Goal: Task Accomplishment & Management: Manage account settings

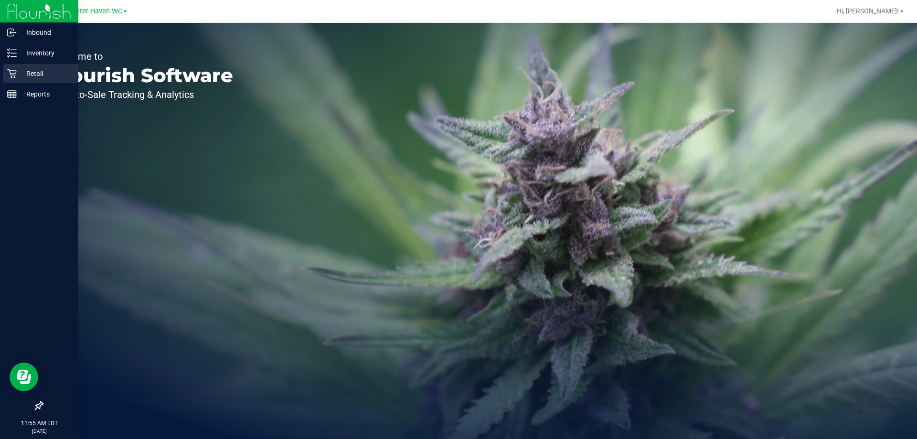
click at [10, 76] on icon at bounding box center [12, 74] width 10 height 10
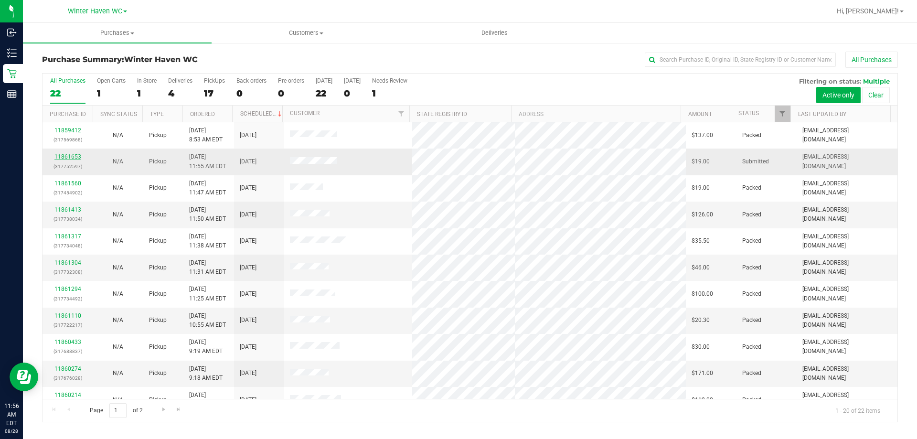
click at [66, 155] on link "11861653" at bounding box center [67, 156] width 27 height 7
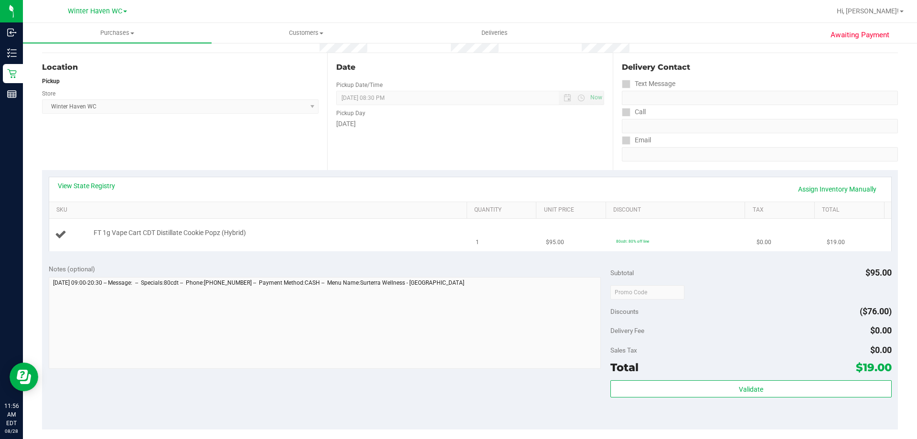
scroll to position [95, 0]
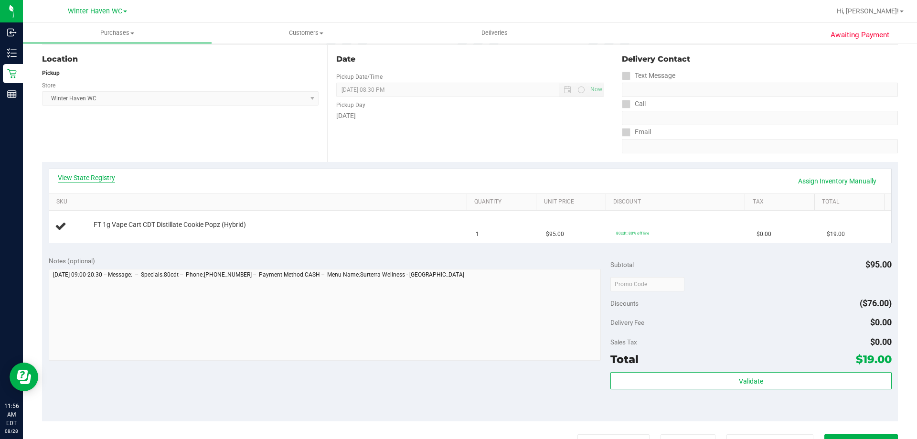
click at [76, 181] on link "View State Registry" at bounding box center [86, 178] width 57 height 10
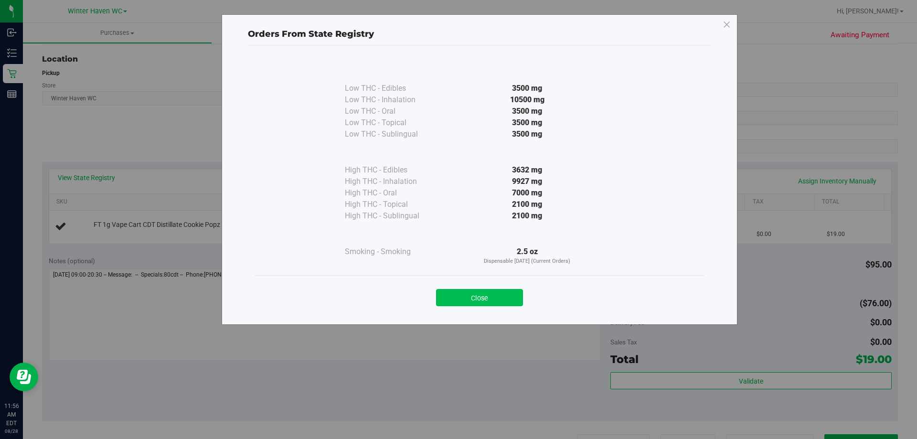
click at [493, 296] on button "Close" at bounding box center [479, 297] width 87 height 17
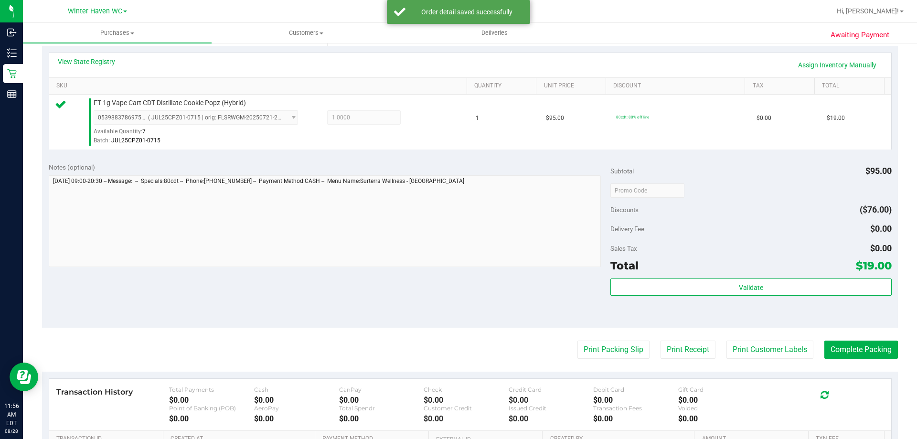
scroll to position [286, 0]
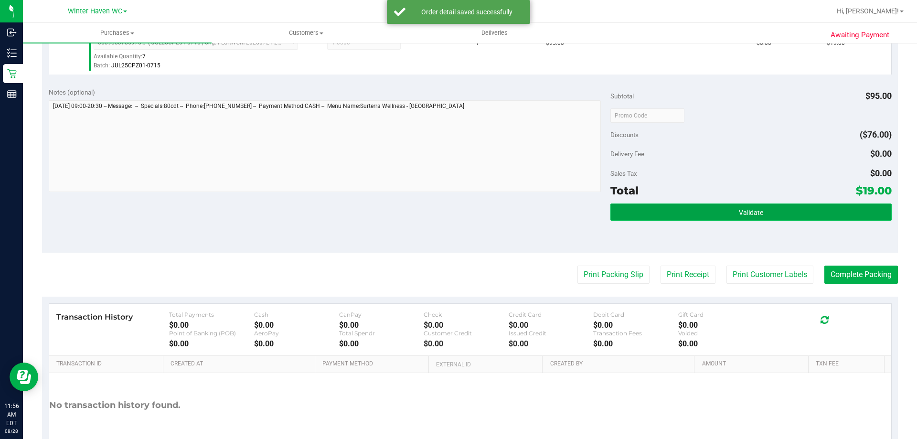
click at [746, 213] on span "Validate" at bounding box center [751, 213] width 24 height 8
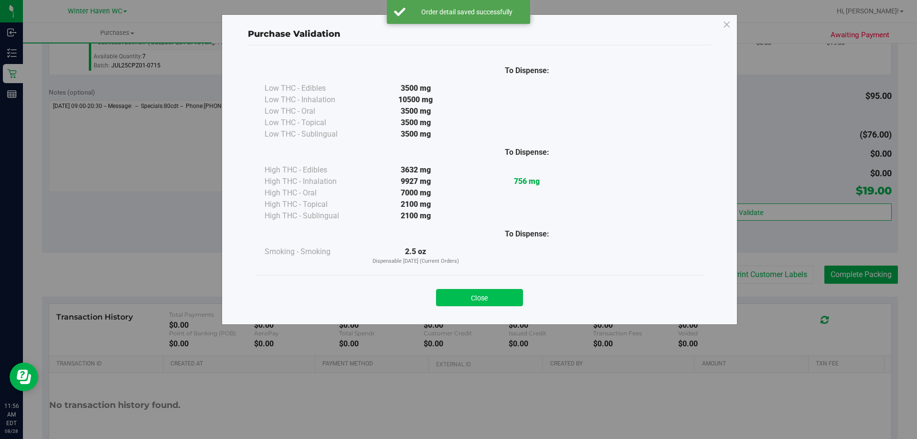
click at [485, 289] on button "Close" at bounding box center [479, 297] width 87 height 17
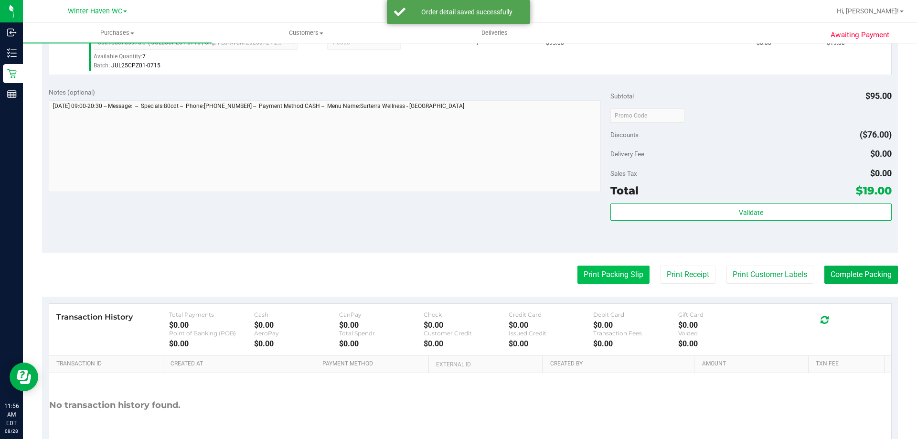
click at [593, 278] on button "Print Packing Slip" at bounding box center [613, 274] width 72 height 18
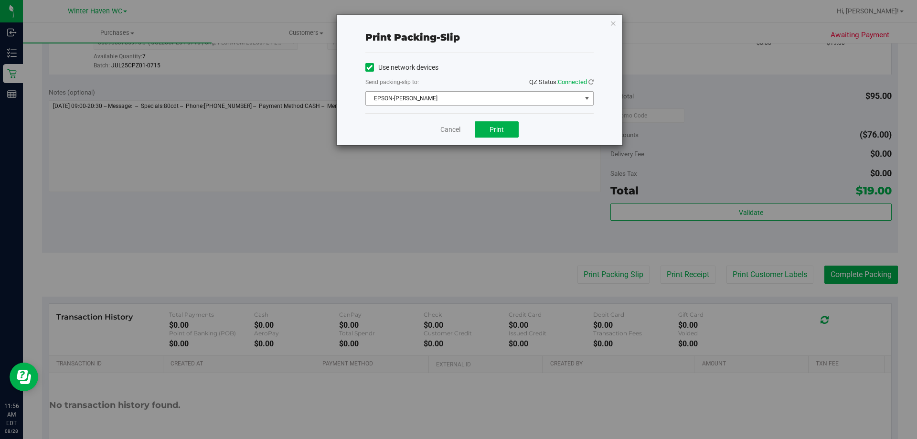
click at [485, 97] on span "EPSON-[PERSON_NAME]" at bounding box center [473, 98] width 215 height 13
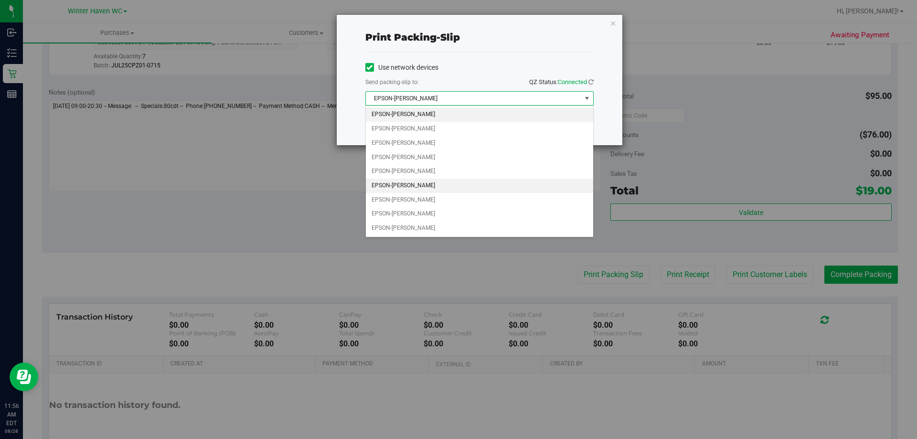
click at [442, 183] on li "EPSON-[PERSON_NAME]" at bounding box center [479, 186] width 227 height 14
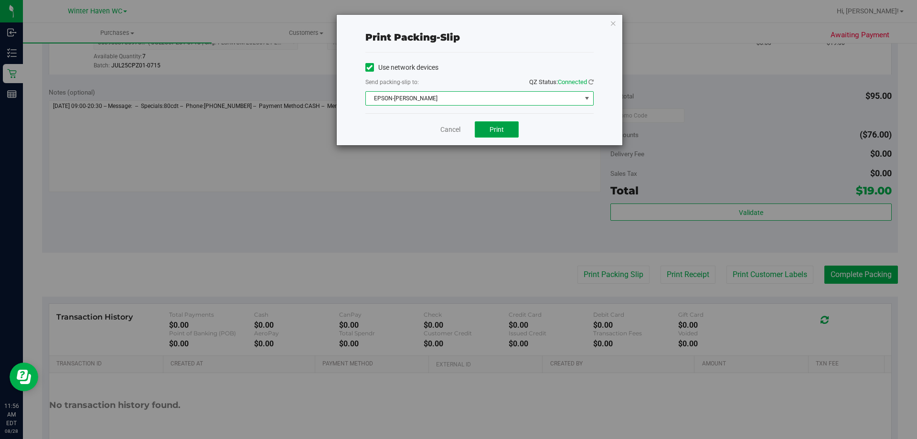
click at [499, 131] on span "Print" at bounding box center [496, 130] width 14 height 8
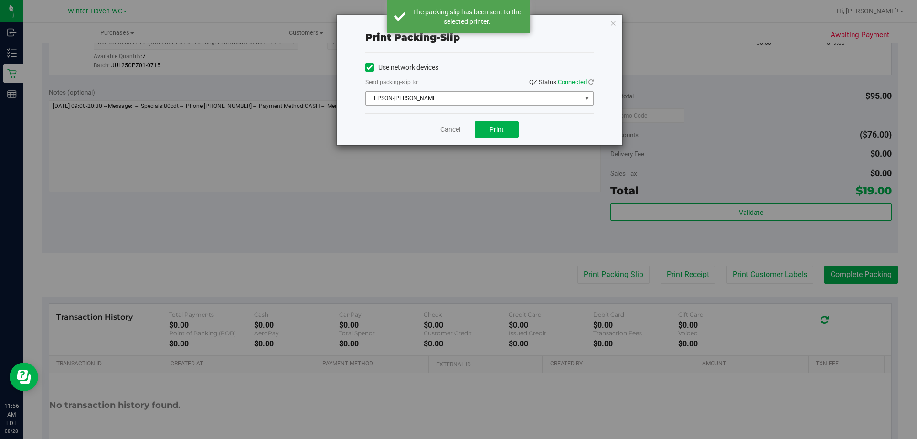
click at [447, 98] on span "EPSON-[PERSON_NAME]" at bounding box center [473, 98] width 215 height 13
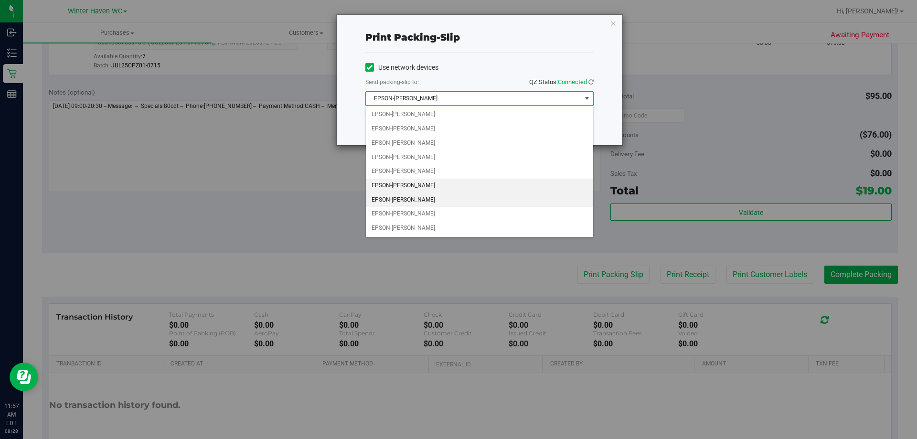
click at [418, 200] on li "EPSON-[PERSON_NAME]" at bounding box center [479, 200] width 227 height 14
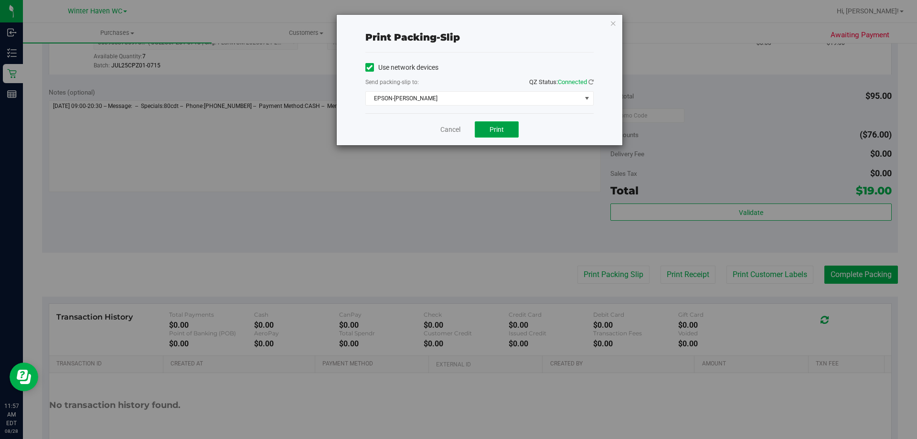
click at [485, 127] on button "Print" at bounding box center [497, 129] width 44 height 16
click at [451, 129] on link "Cancel" at bounding box center [450, 130] width 20 height 10
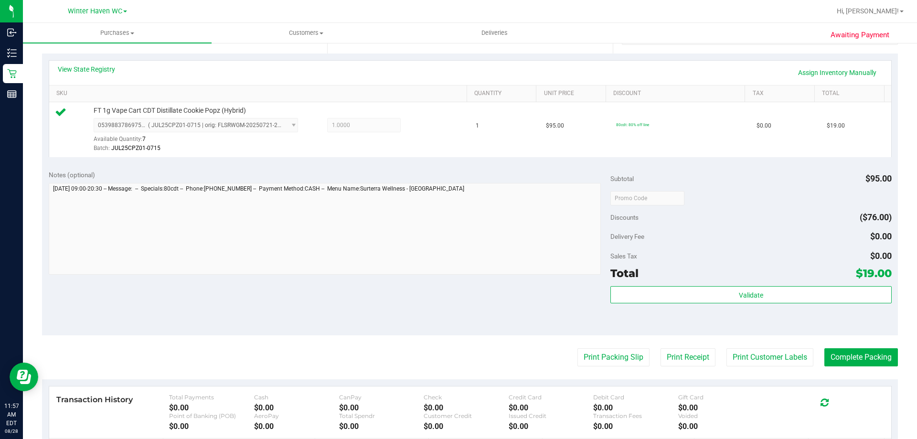
scroll to position [239, 0]
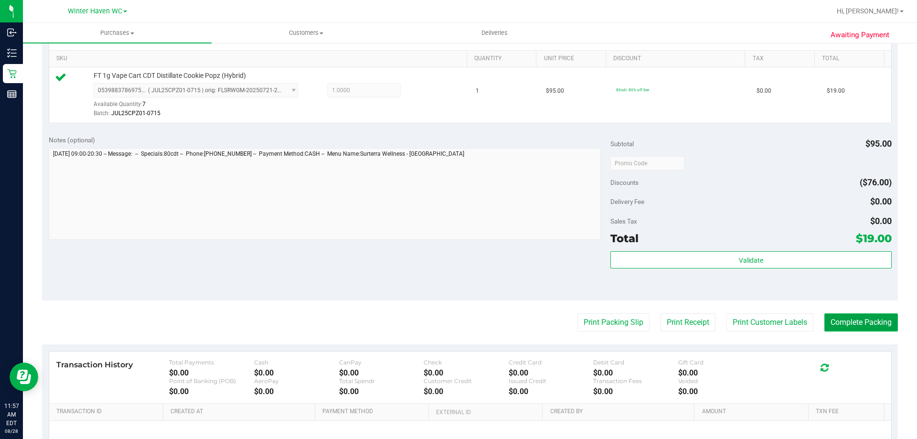
click at [856, 324] on button "Complete Packing" at bounding box center [861, 322] width 74 height 18
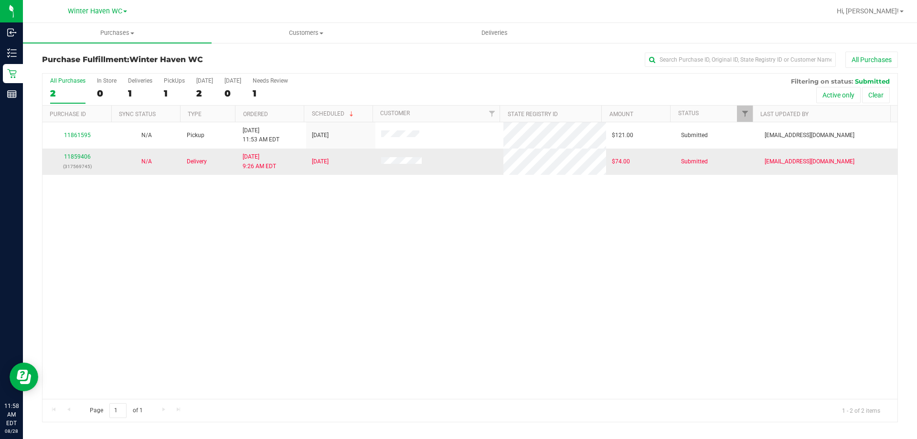
click at [78, 162] on p "(317569745)" at bounding box center [77, 166] width 58 height 9
click at [76, 153] on link "11859406" at bounding box center [77, 156] width 27 height 7
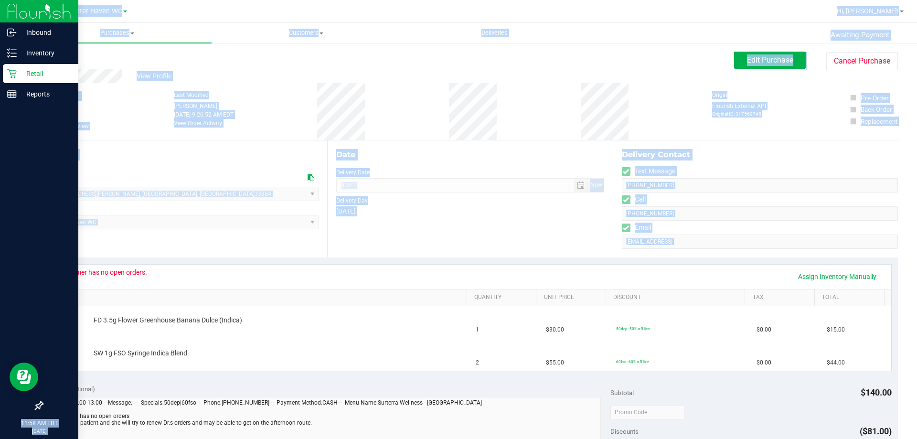
drag, startPoint x: 193, startPoint y: 272, endPoint x: 3, endPoint y: 265, distance: 190.6
click at [3, 265] on div "Inbound Inventory Retail Reports 11:58 AM EDT [DATE] 08/28 Winter Haven WC Hi, …" at bounding box center [458, 219] width 917 height 439
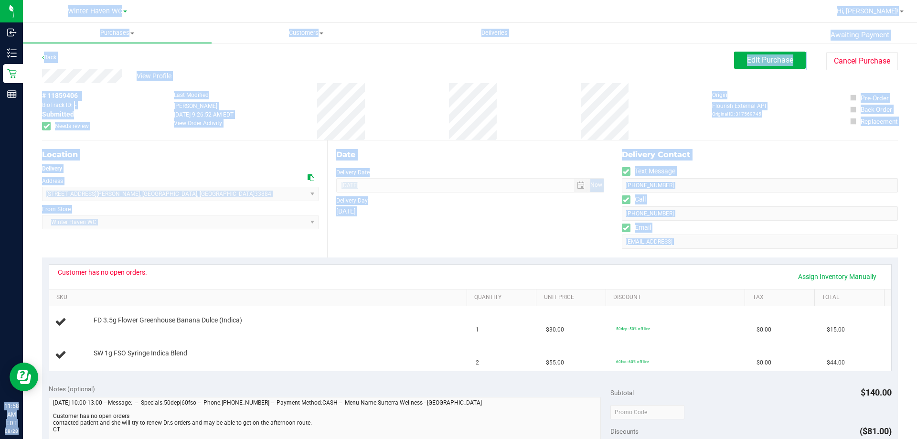
click at [190, 270] on div "Customer has no open orders. Assign Inventory Manually" at bounding box center [470, 276] width 825 height 16
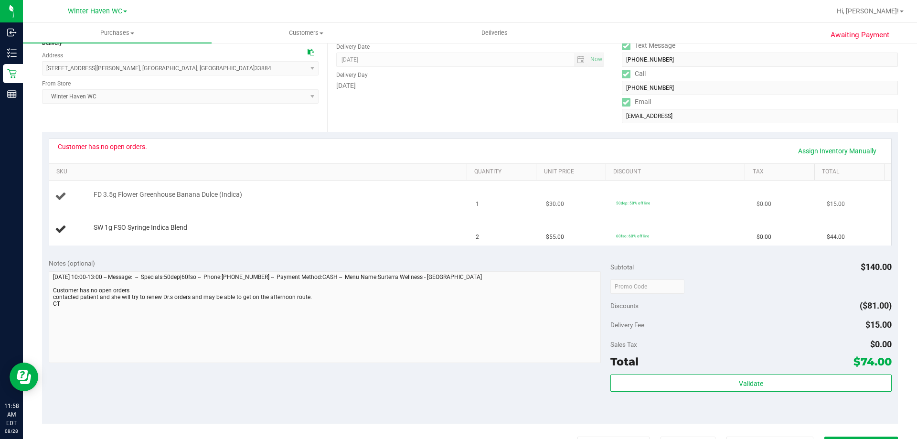
scroll to position [143, 0]
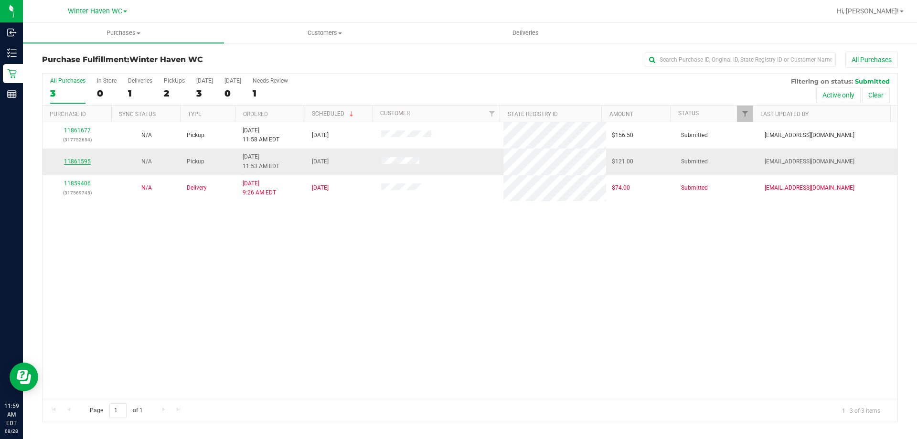
click at [78, 163] on link "11861595" at bounding box center [77, 161] width 27 height 7
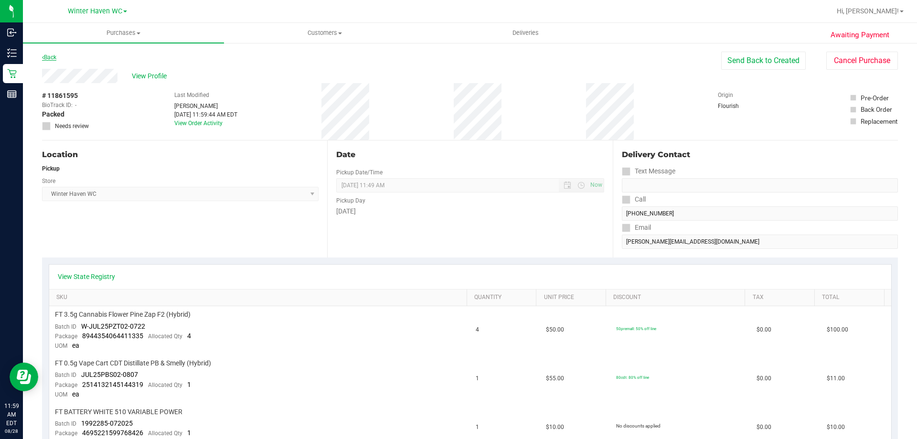
click at [54, 58] on link "Back" at bounding box center [49, 57] width 14 height 7
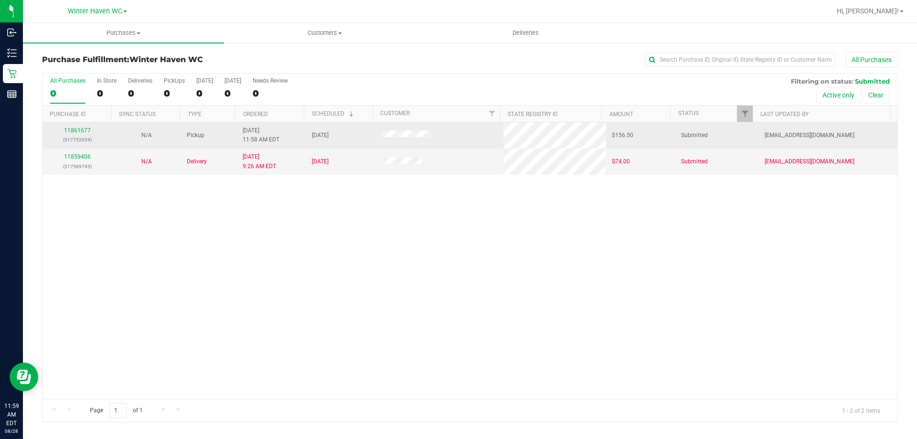
click at [84, 134] on div "11861677 (317752654)" at bounding box center [77, 135] width 58 height 18
click at [74, 135] on div "11861677 (317752654)" at bounding box center [77, 135] width 58 height 18
click at [75, 132] on link "11861677" at bounding box center [77, 130] width 27 height 7
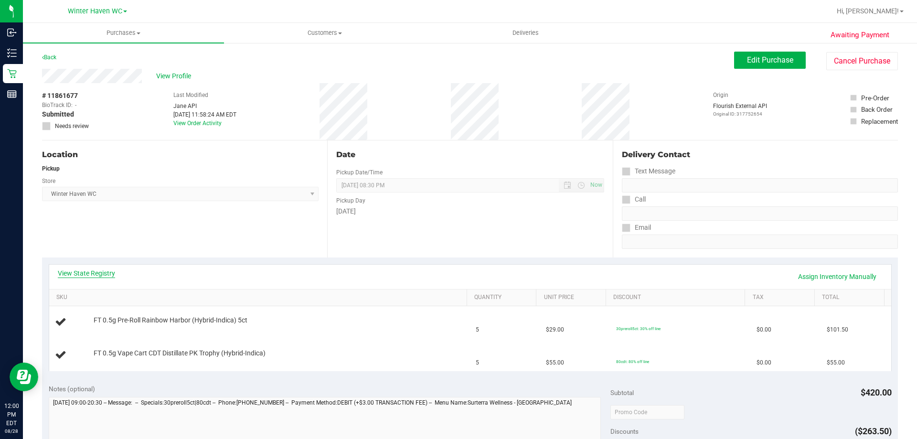
click at [91, 273] on link "View State Registry" at bounding box center [86, 273] width 57 height 10
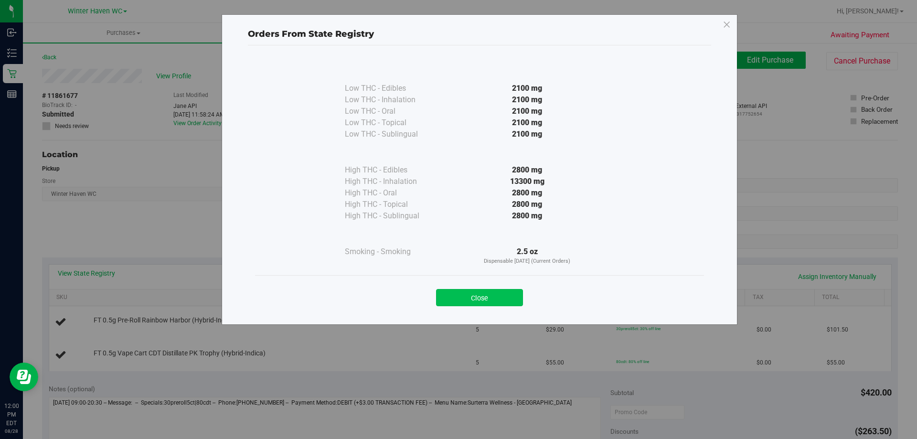
click at [506, 295] on button "Close" at bounding box center [479, 297] width 87 height 17
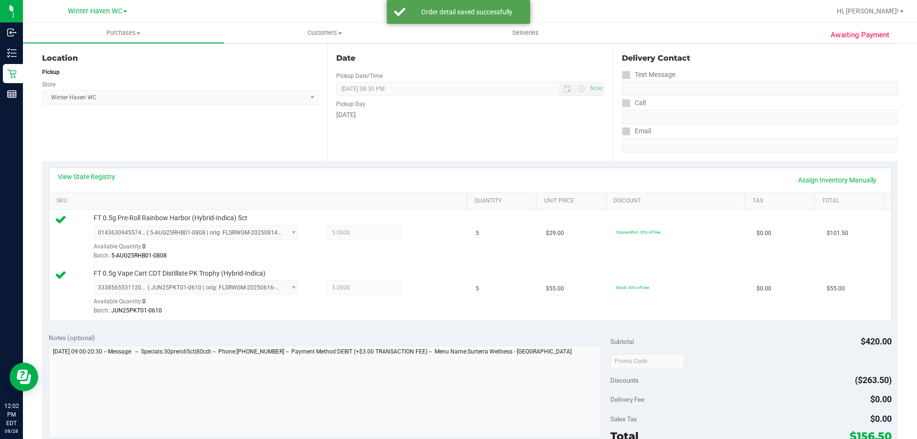
scroll to position [191, 0]
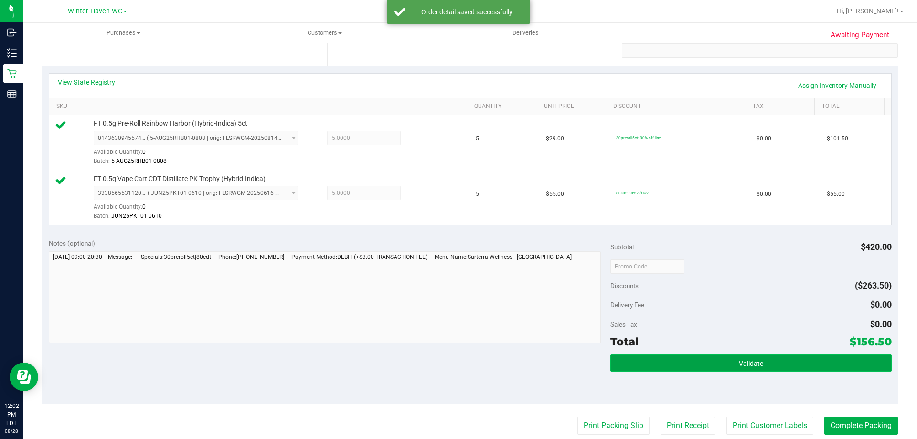
click at [734, 355] on button "Validate" at bounding box center [750, 362] width 281 height 17
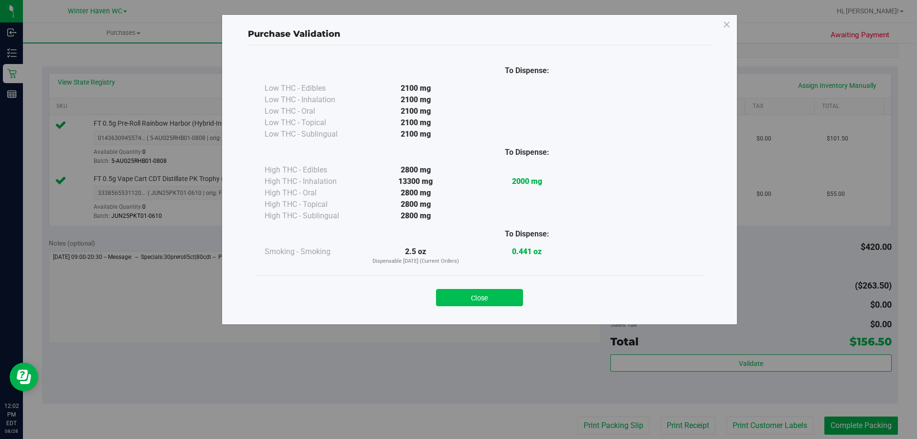
click at [506, 292] on button "Close" at bounding box center [479, 297] width 87 height 17
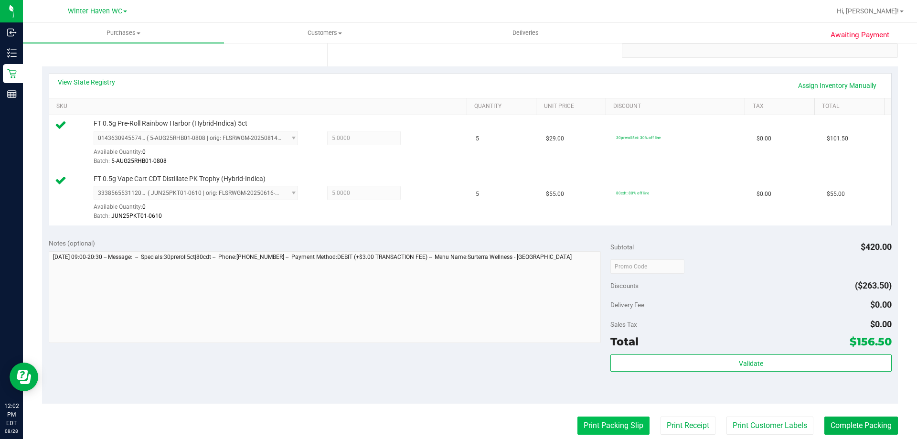
click at [628, 425] on button "Print Packing Slip" at bounding box center [613, 425] width 72 height 18
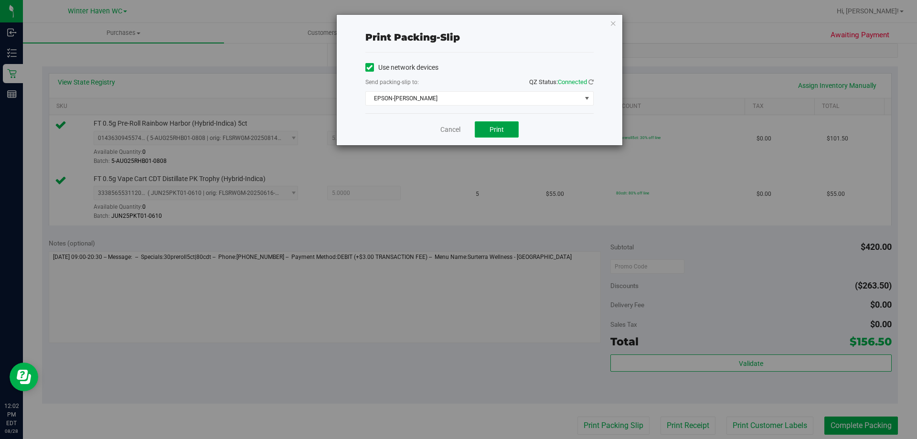
click at [499, 129] on span "Print" at bounding box center [496, 130] width 14 height 8
click at [456, 127] on link "Cancel" at bounding box center [450, 130] width 20 height 10
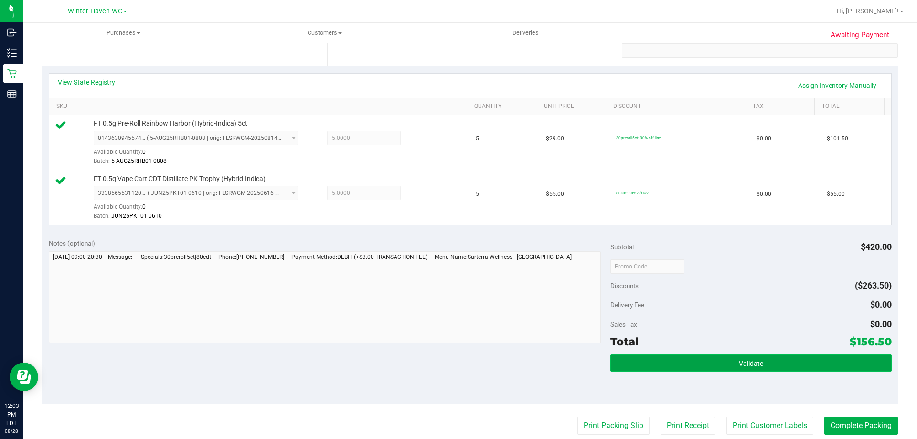
click at [749, 362] on span "Validate" at bounding box center [751, 364] width 24 height 8
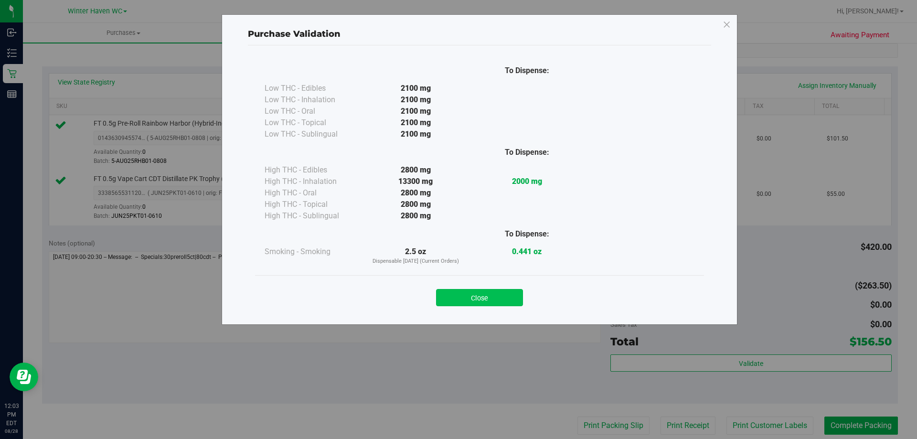
click at [491, 301] on button "Close" at bounding box center [479, 297] width 87 height 17
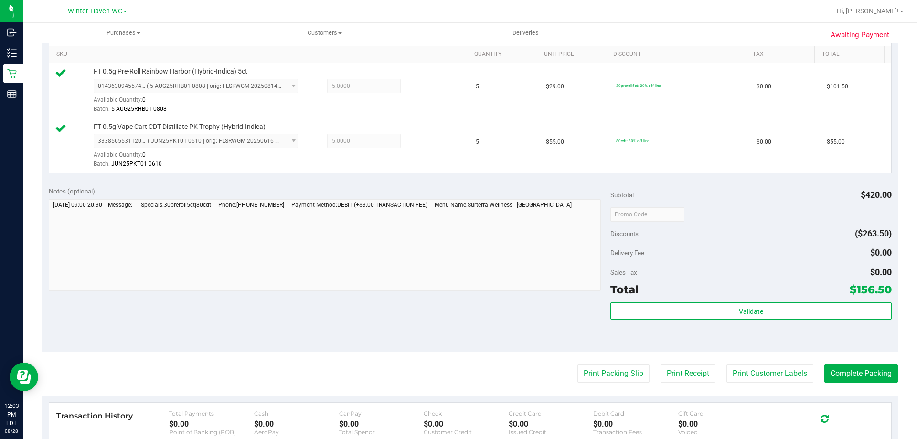
scroll to position [334, 0]
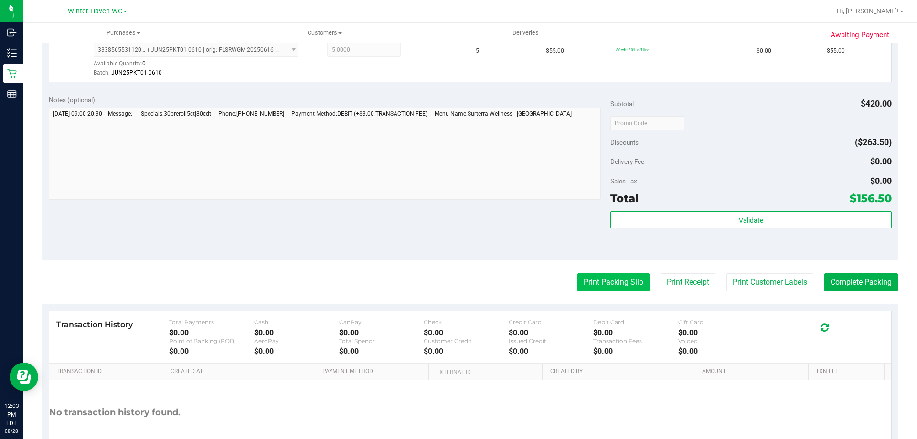
click at [612, 289] on button "Print Packing Slip" at bounding box center [613, 282] width 72 height 18
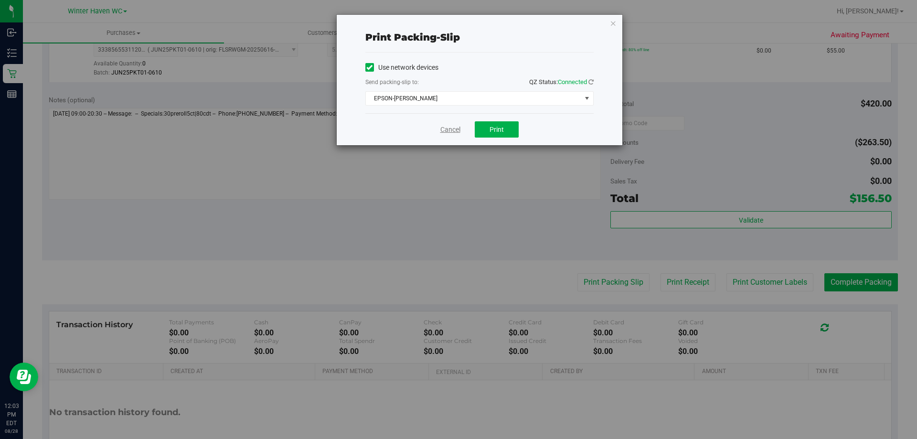
click at [454, 132] on link "Cancel" at bounding box center [450, 130] width 20 height 10
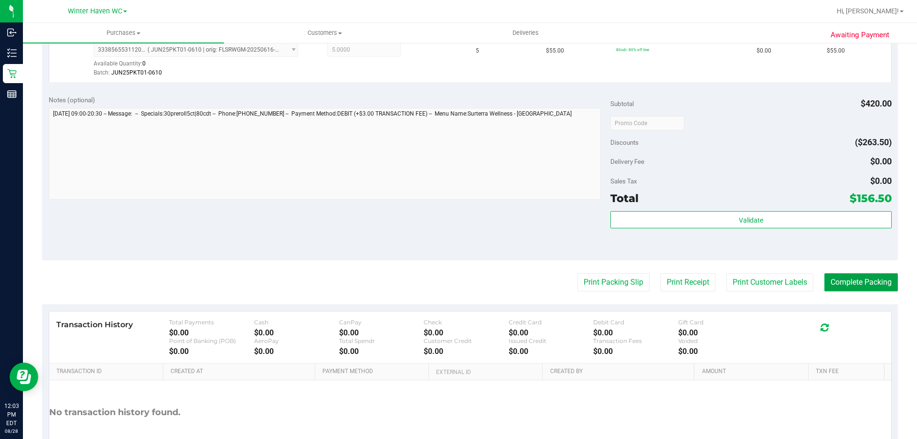
click at [865, 286] on button "Complete Packing" at bounding box center [861, 282] width 74 height 18
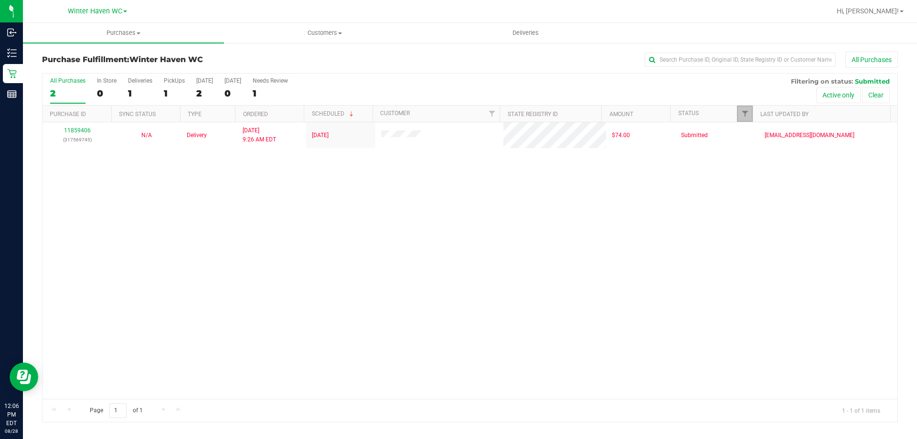
click at [750, 117] on link "Filter" at bounding box center [745, 114] width 16 height 16
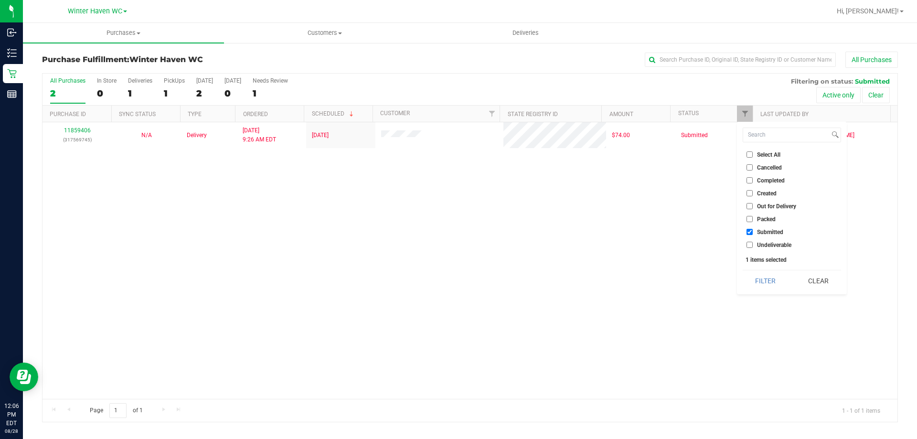
click at [750, 218] on input "Packed" at bounding box center [749, 219] width 6 height 6
checkbox input "true"
click at [770, 280] on button "Filter" at bounding box center [765, 280] width 46 height 21
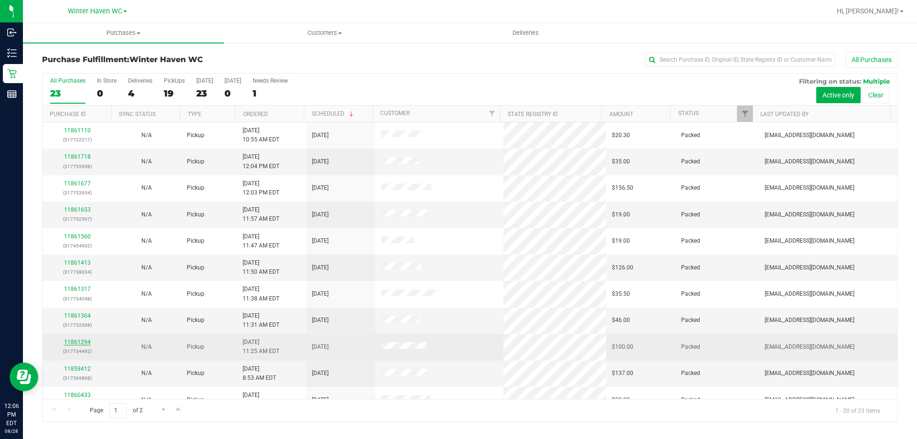
click at [74, 343] on link "11861294" at bounding box center [77, 342] width 27 height 7
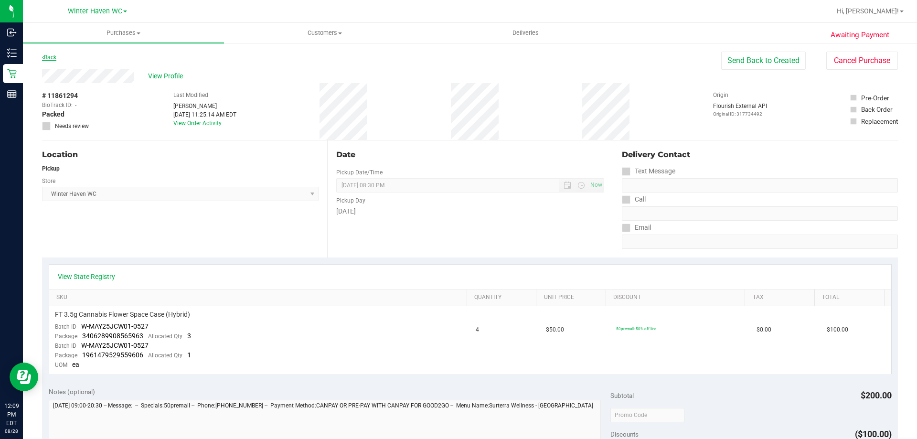
click at [56, 55] on link "Back" at bounding box center [49, 57] width 14 height 7
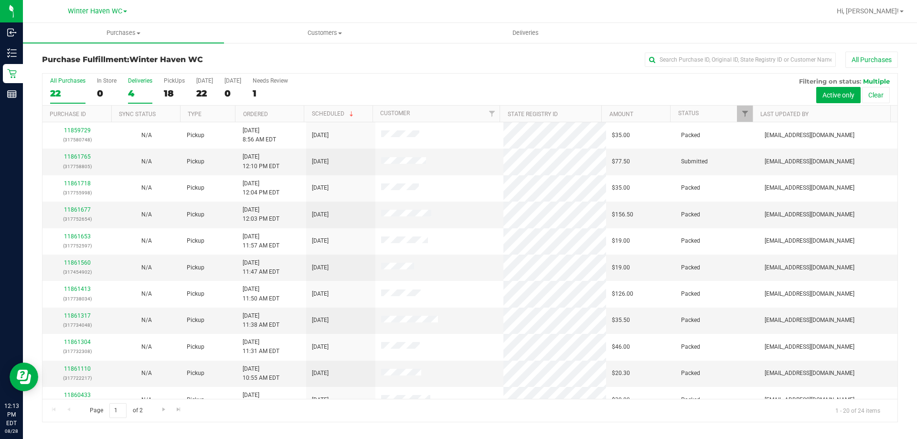
click at [131, 97] on div "4" at bounding box center [140, 93] width 24 height 11
click at [0, 0] on input "Deliveries 4" at bounding box center [0, 0] width 0 height 0
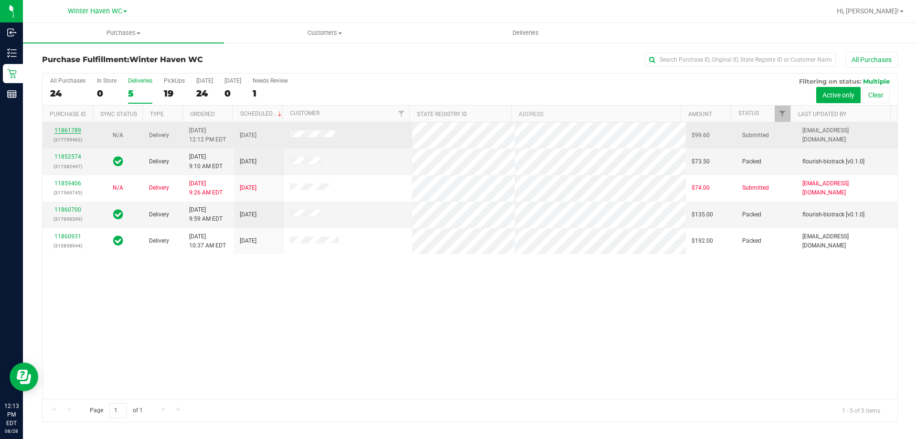
click at [68, 130] on link "11861789" at bounding box center [67, 130] width 27 height 7
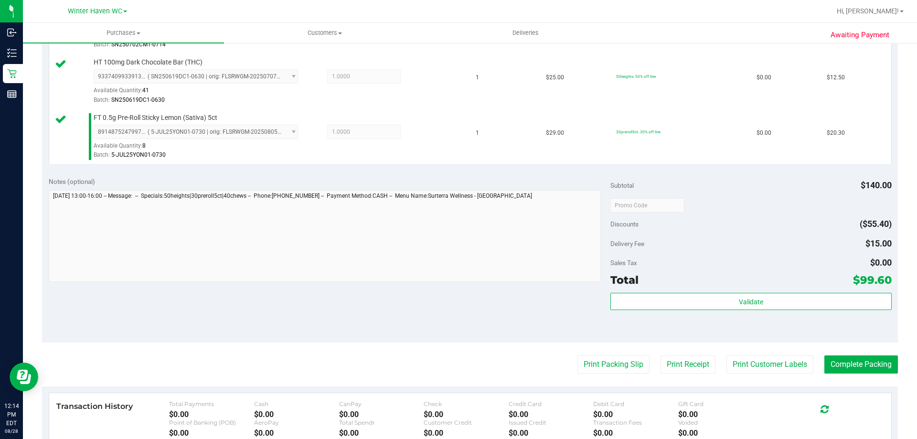
scroll to position [525, 0]
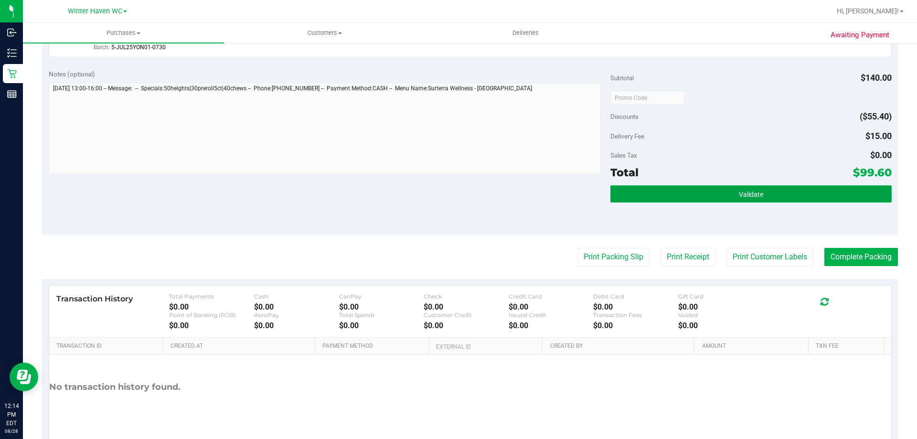
click at [703, 196] on button "Validate" at bounding box center [750, 193] width 281 height 17
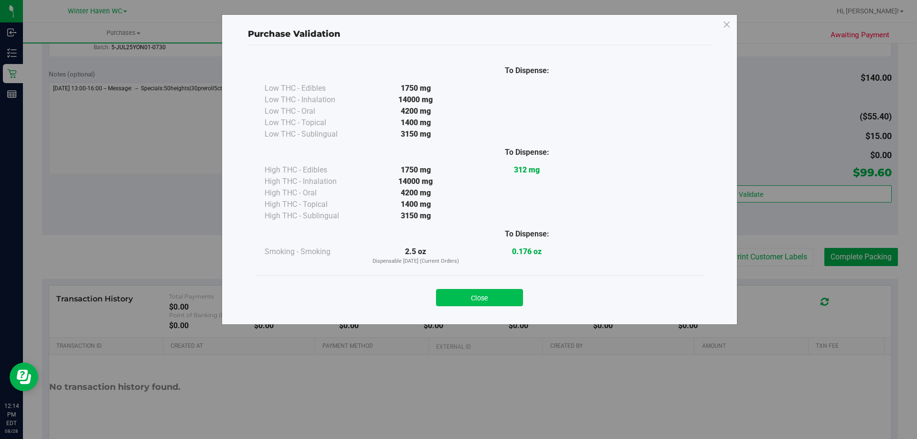
click at [484, 301] on button "Close" at bounding box center [479, 297] width 87 height 17
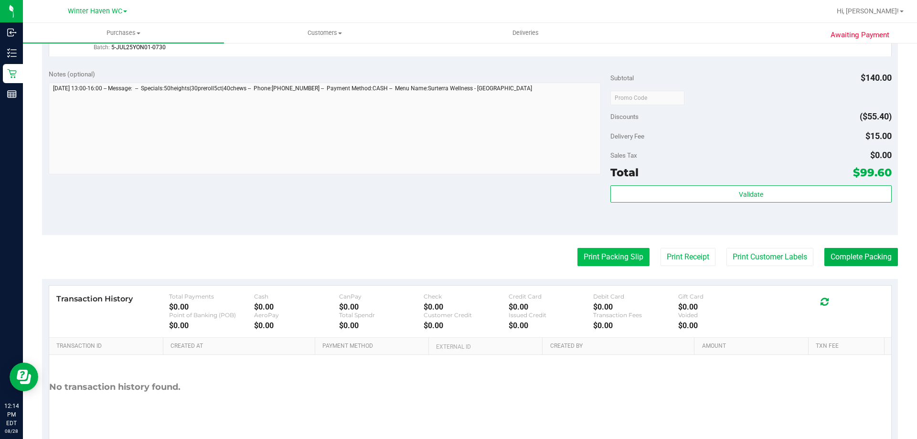
click at [599, 251] on button "Print Packing Slip" at bounding box center [613, 257] width 72 height 18
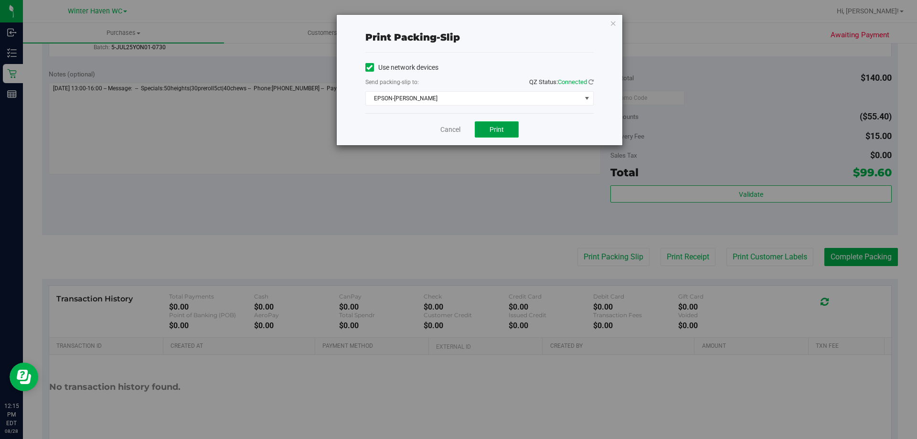
click at [494, 128] on span "Print" at bounding box center [496, 130] width 14 height 8
click at [455, 132] on link "Cancel" at bounding box center [450, 130] width 20 height 10
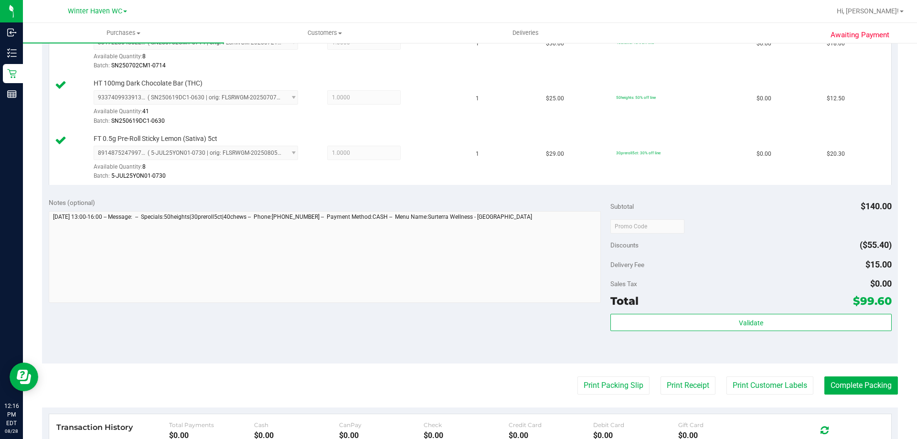
scroll to position [477, 0]
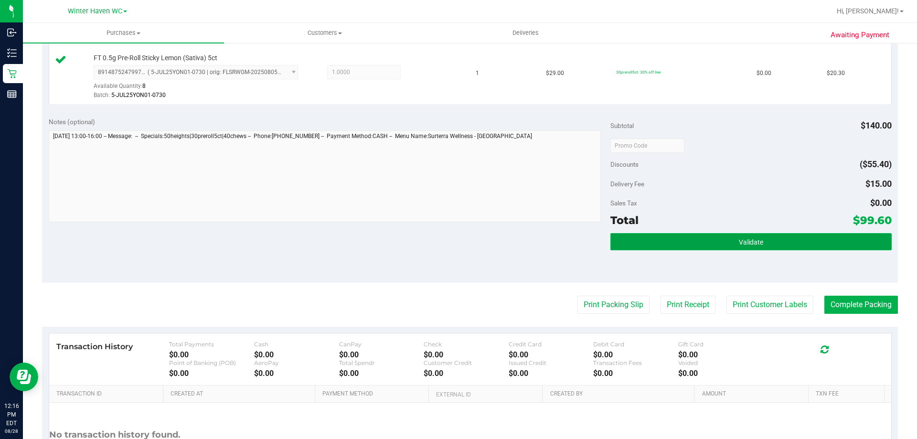
click at [790, 247] on button "Validate" at bounding box center [750, 241] width 281 height 17
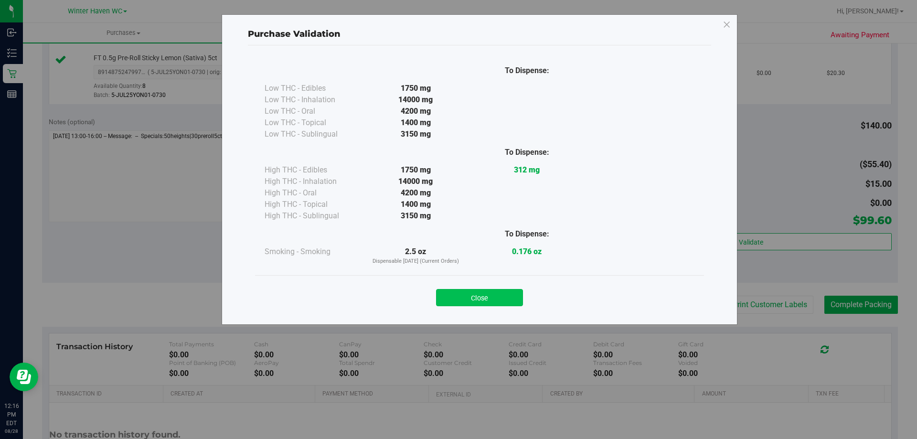
click at [507, 295] on button "Close" at bounding box center [479, 297] width 87 height 17
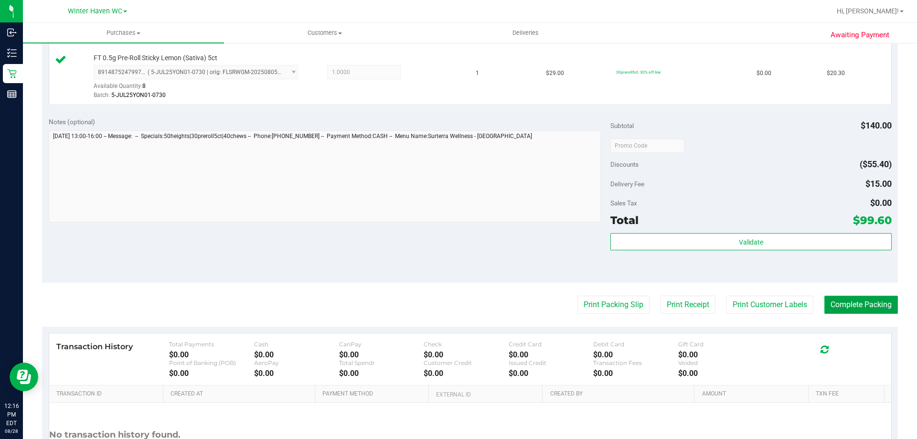
click at [826, 308] on button "Complete Packing" at bounding box center [861, 305] width 74 height 18
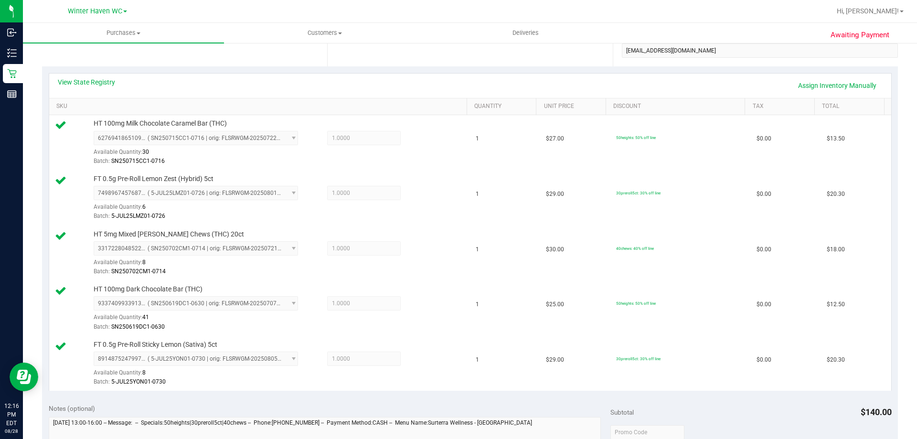
scroll to position [0, 0]
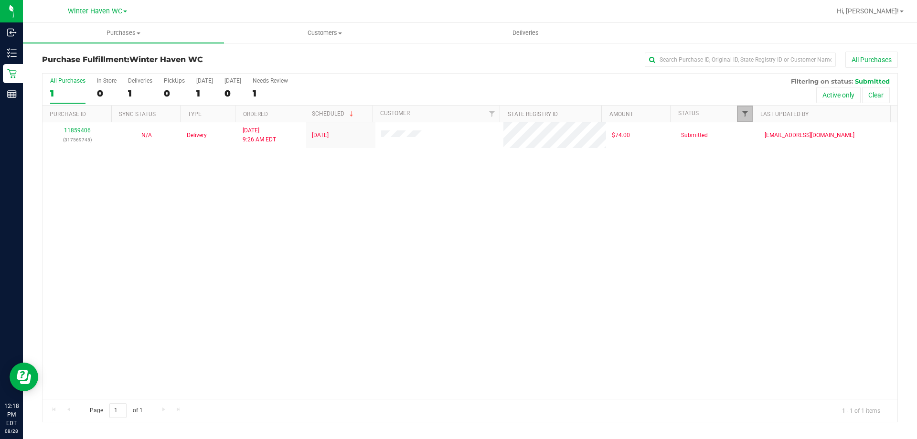
click at [747, 111] on span "Filter" at bounding box center [745, 114] width 8 height 8
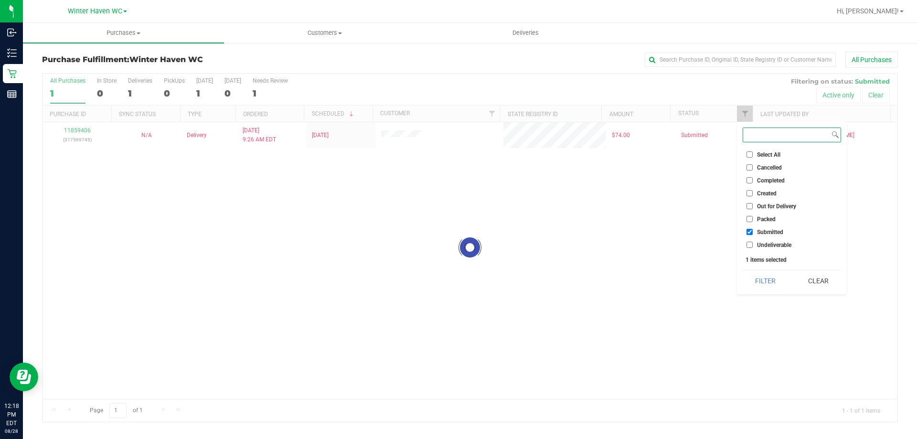
checkbox input "true"
click at [748, 218] on input "Packed" at bounding box center [749, 219] width 6 height 6
checkbox input "true"
click at [763, 279] on button "Filter" at bounding box center [765, 280] width 46 height 21
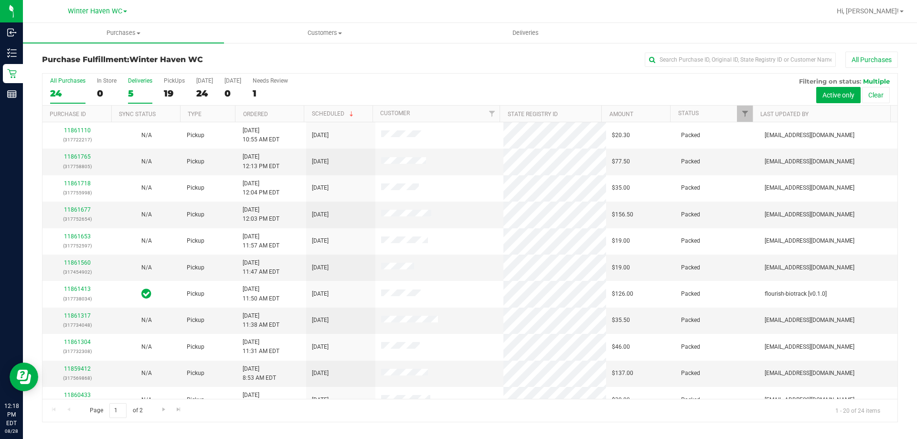
click at [130, 94] on div "5" at bounding box center [140, 93] width 24 height 11
click at [0, 0] on input "Deliveries 5" at bounding box center [0, 0] width 0 height 0
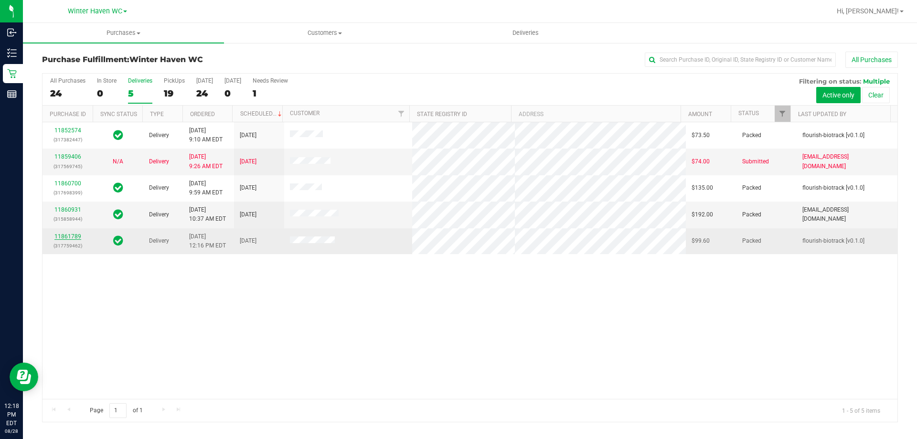
click at [72, 239] on link "11861789" at bounding box center [67, 236] width 27 height 7
